Goal: Transaction & Acquisition: Download file/media

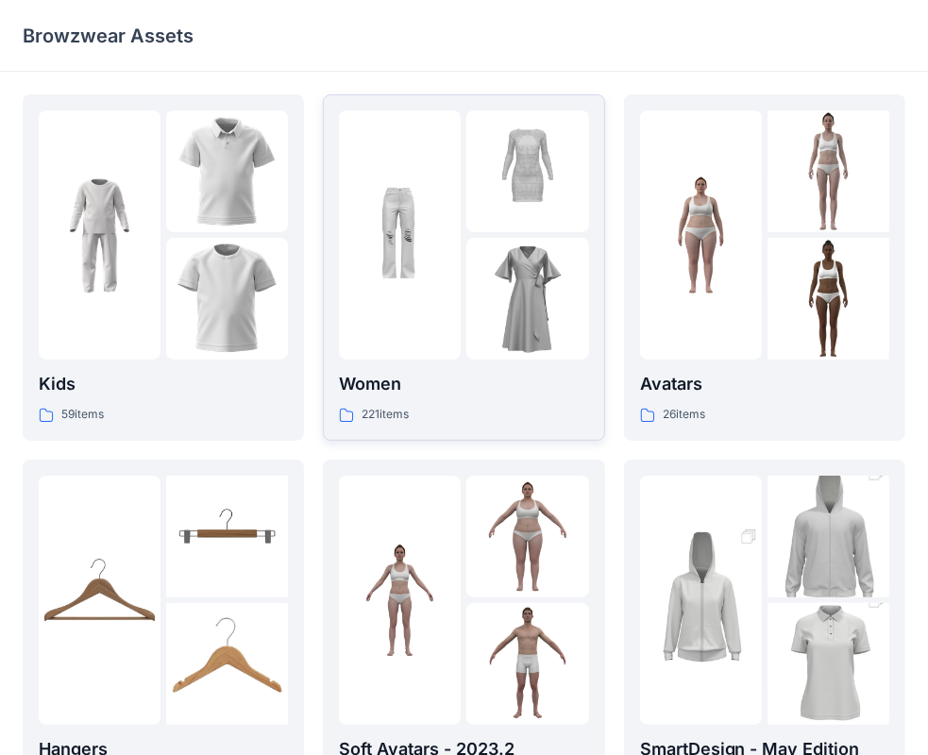
click at [470, 268] on img at bounding box center [527, 299] width 122 height 122
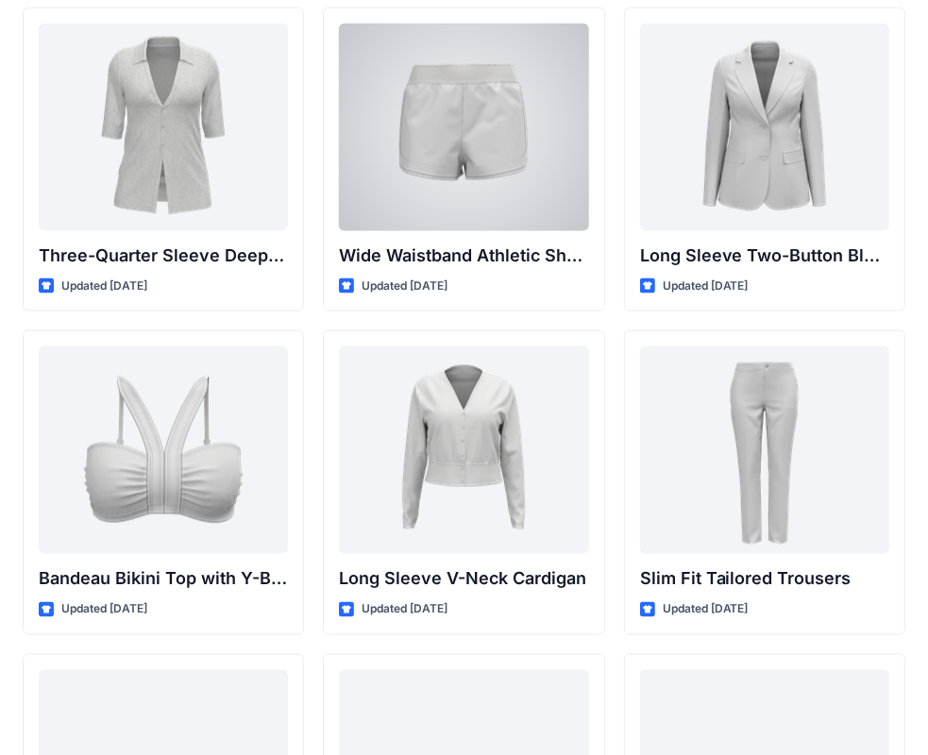
scroll to position [1982, 0]
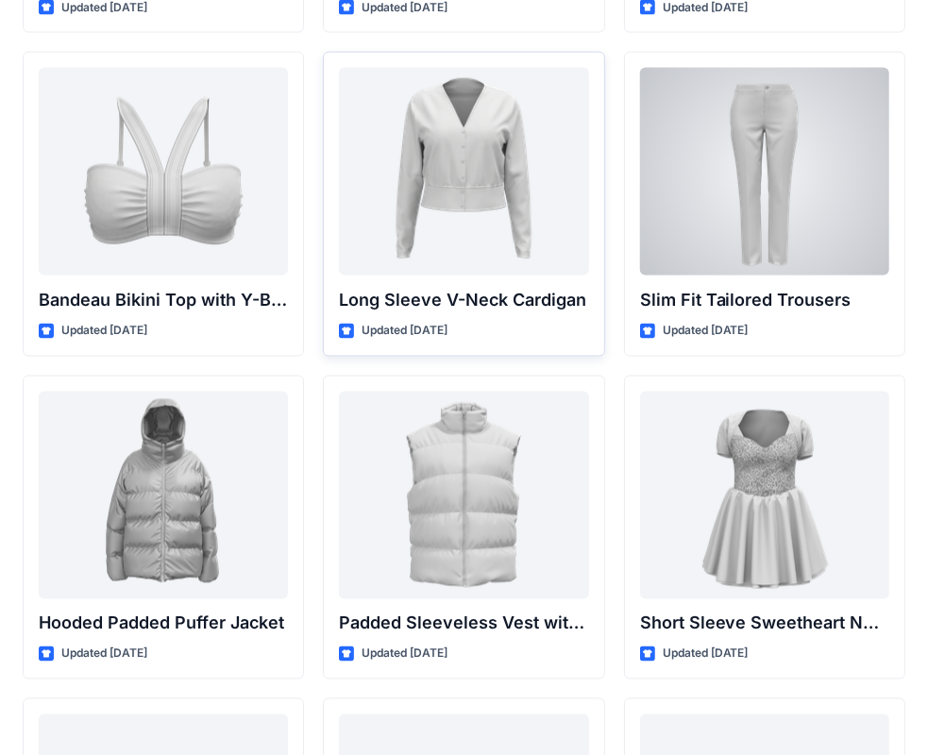
click at [464, 229] on div at bounding box center [463, 172] width 249 height 208
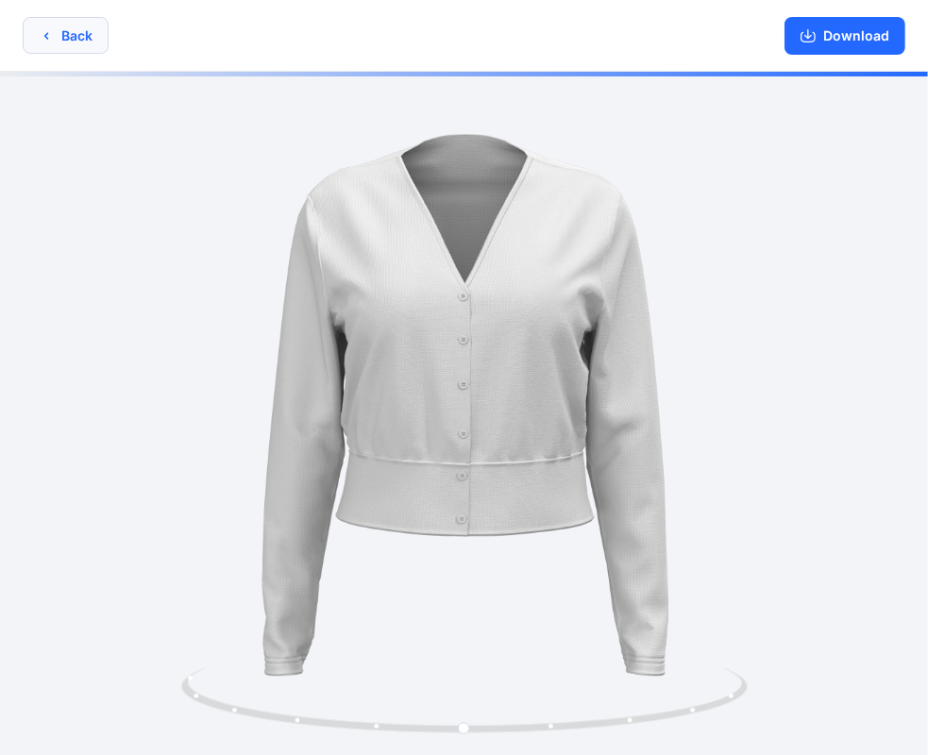
click at [72, 27] on button "Back" at bounding box center [66, 35] width 86 height 37
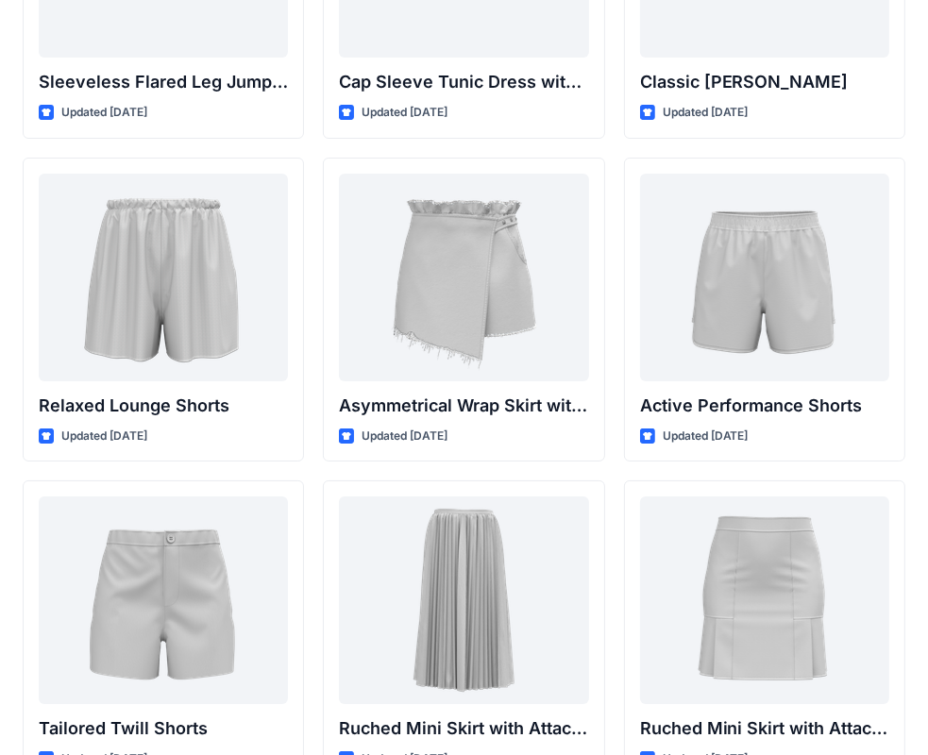
scroll to position [4577, 0]
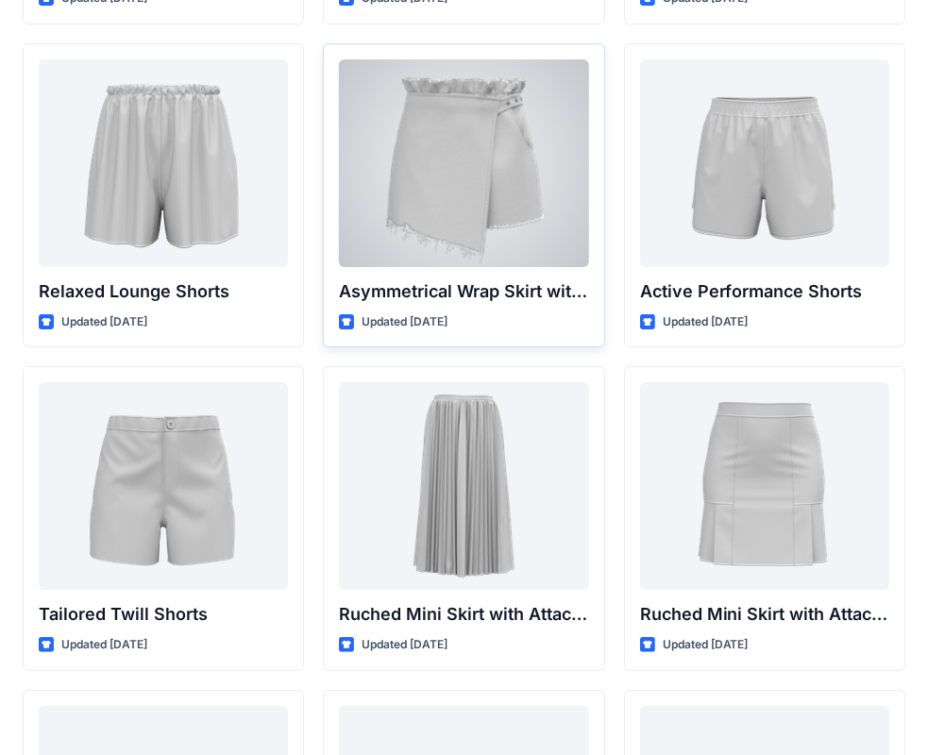
click at [481, 168] on div at bounding box center [463, 163] width 249 height 208
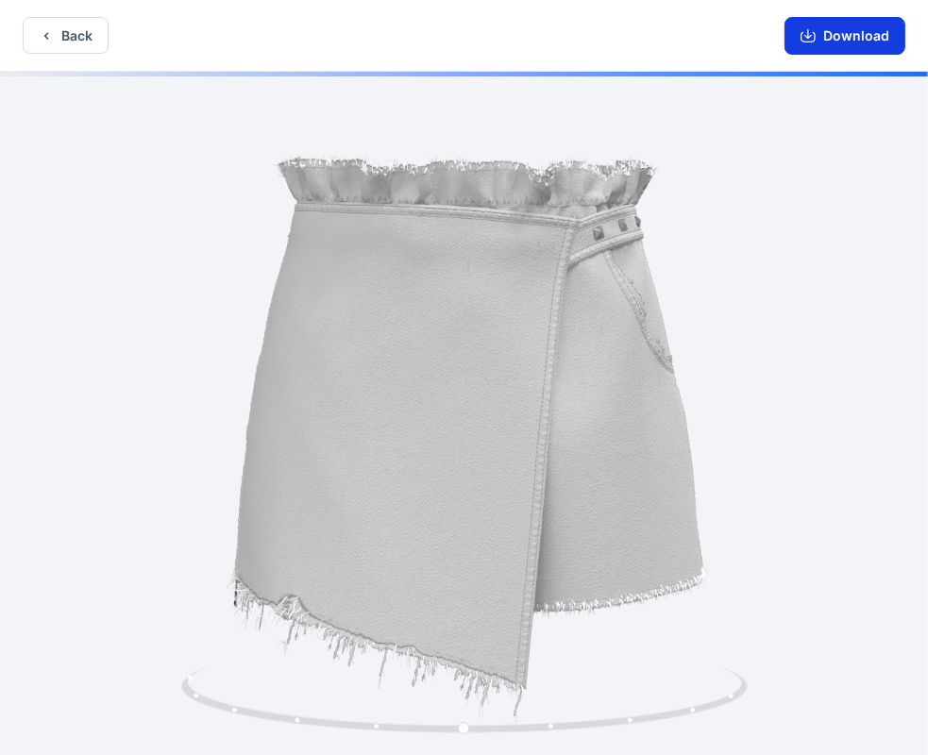
click at [822, 30] on button "Download" at bounding box center [844, 36] width 121 height 38
